Goal: Navigation & Orientation: Find specific page/section

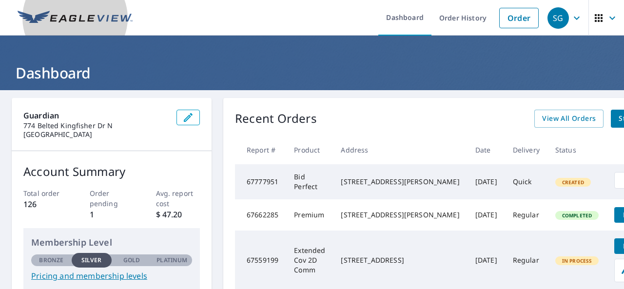
click at [94, 19] on img at bounding box center [75, 18] width 115 height 15
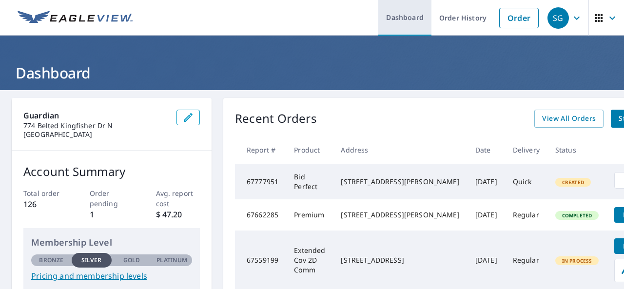
click at [399, 22] on link "Dashboard" at bounding box center [405, 18] width 53 height 36
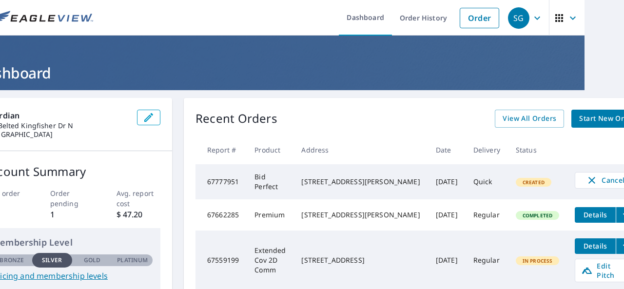
click at [308, 187] on div "[STREET_ADDRESS][PERSON_NAME]" at bounding box center [360, 182] width 119 height 10
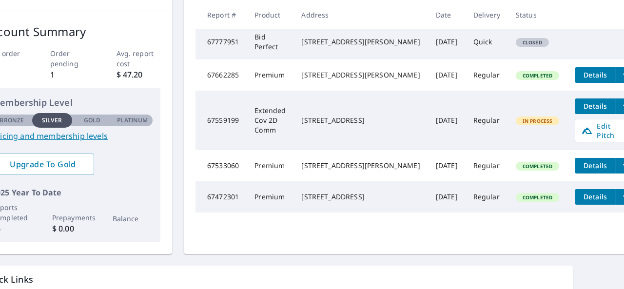
scroll to position [0, 40]
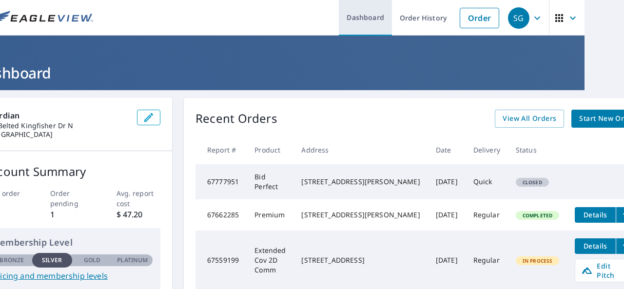
click at [373, 18] on link "Dashboard" at bounding box center [365, 18] width 53 height 36
